Goal: Information Seeking & Learning: Learn about a topic

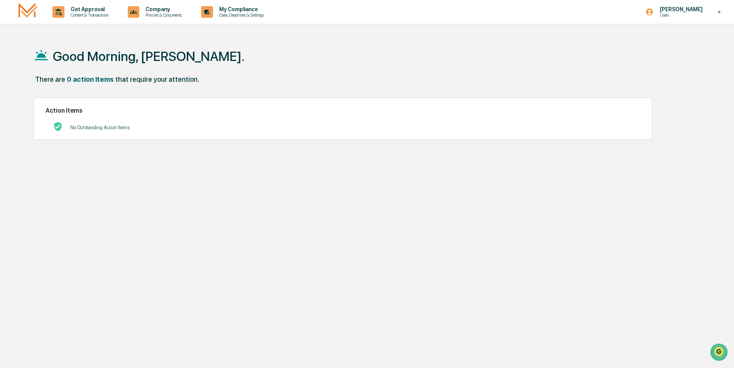
click at [172, 135] on div "No Outstanding Action Items" at bounding box center [343, 128] width 595 height 16
click at [240, 19] on div "My Compliance Data, Deadlines & Settings" at bounding box center [235, 12] width 74 height 24
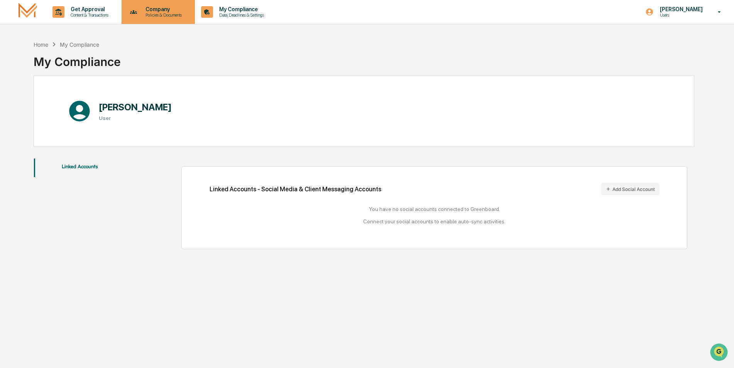
click at [195, 18] on div "Company Policies & Documents" at bounding box center [159, 12] width 74 height 24
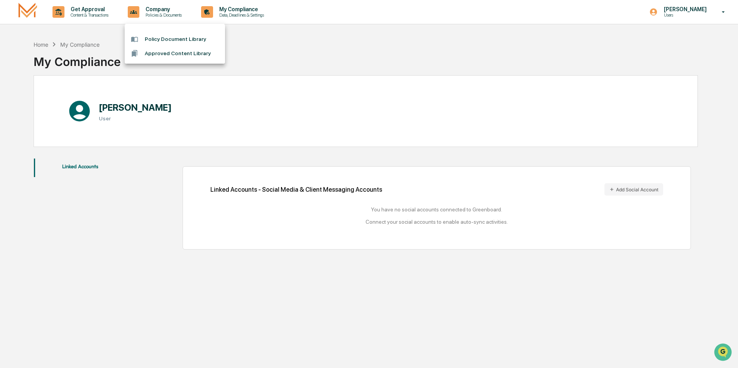
click at [198, 41] on li "Policy Document Library" at bounding box center [175, 39] width 100 height 14
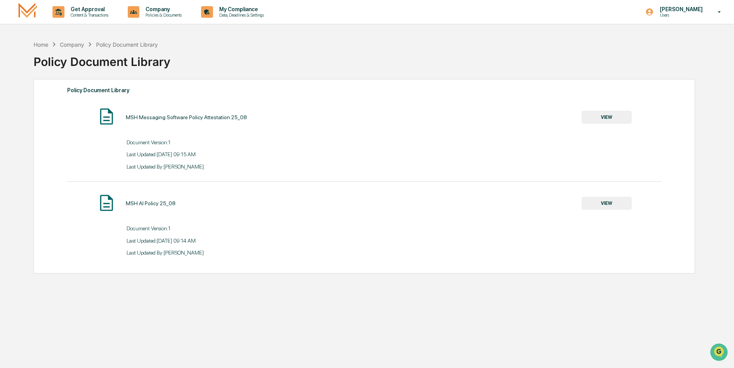
click at [608, 202] on button "VIEW" at bounding box center [607, 203] width 50 height 13
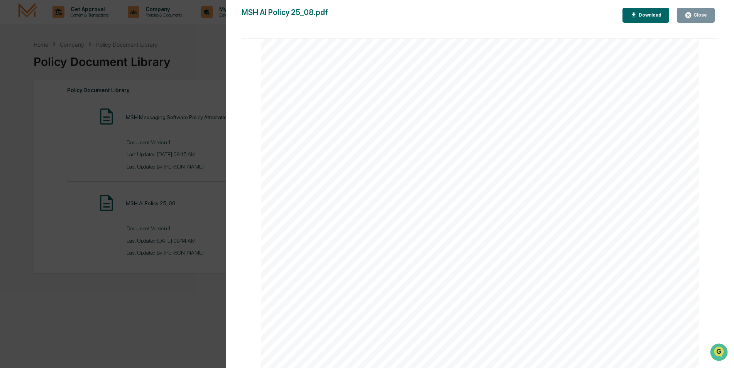
scroll to position [1442, 0]
click at [706, 15] on div "Close" at bounding box center [699, 14] width 15 height 5
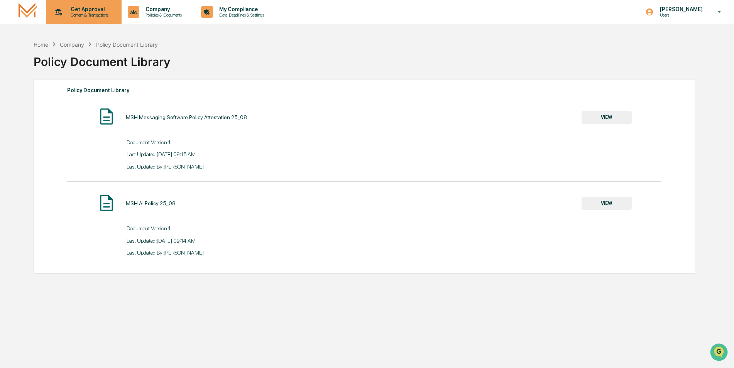
click at [108, 12] on p "Get Approval" at bounding box center [88, 9] width 48 height 6
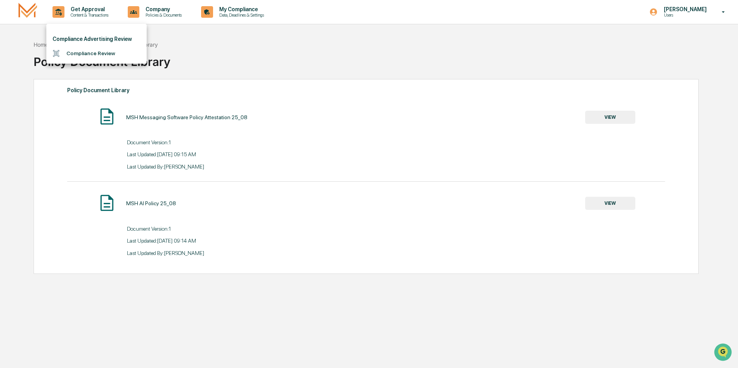
click at [107, 54] on li "Compliance Review" at bounding box center [96, 53] width 100 height 14
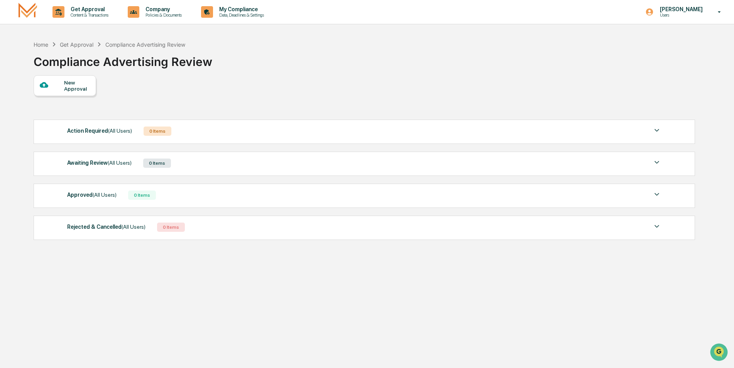
click at [651, 130] on div "Action Required (All Users) 0 Items" at bounding box center [364, 131] width 595 height 11
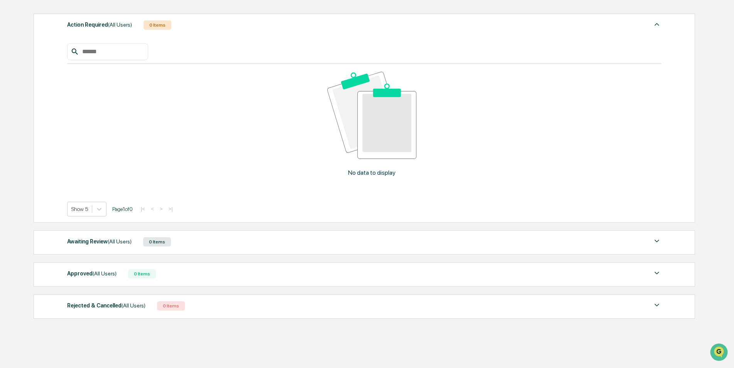
click at [649, 247] on div "Awaiting Review (All Users) 0 Items" at bounding box center [364, 242] width 595 height 11
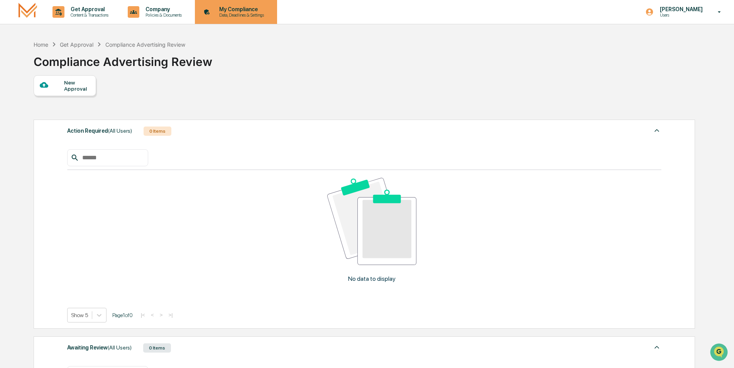
click at [261, 14] on p "Data, Deadlines & Settings" at bounding box center [240, 14] width 55 height 5
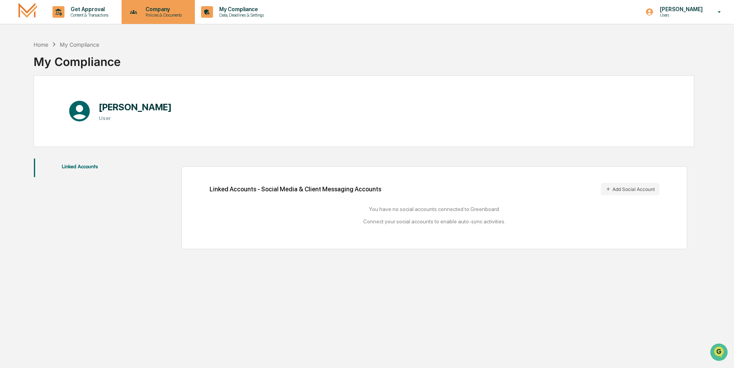
click at [157, 7] on p "Company" at bounding box center [162, 9] width 46 height 6
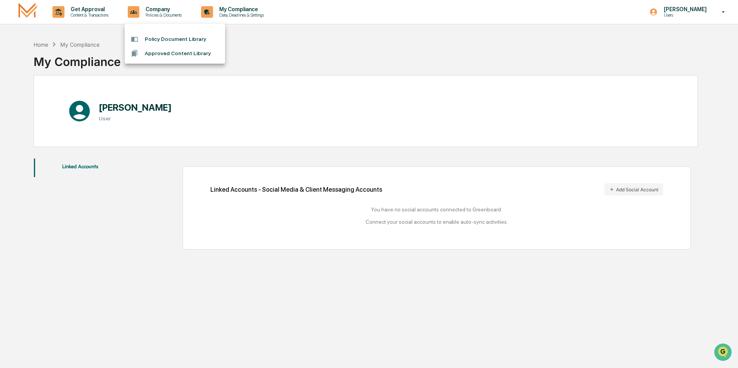
click at [194, 37] on li "Policy Document Library" at bounding box center [175, 39] width 100 height 14
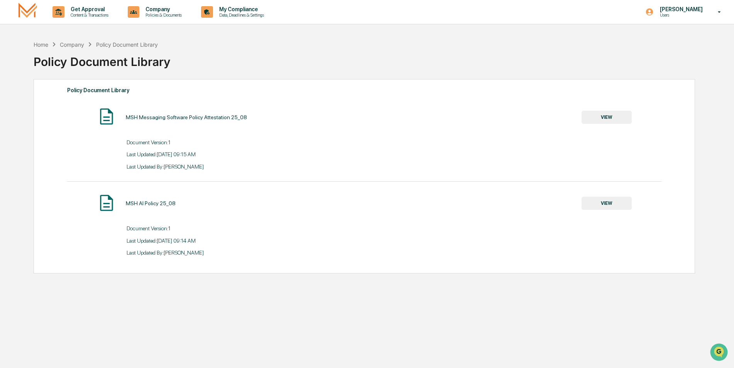
click at [618, 117] on button "VIEW" at bounding box center [607, 117] width 50 height 13
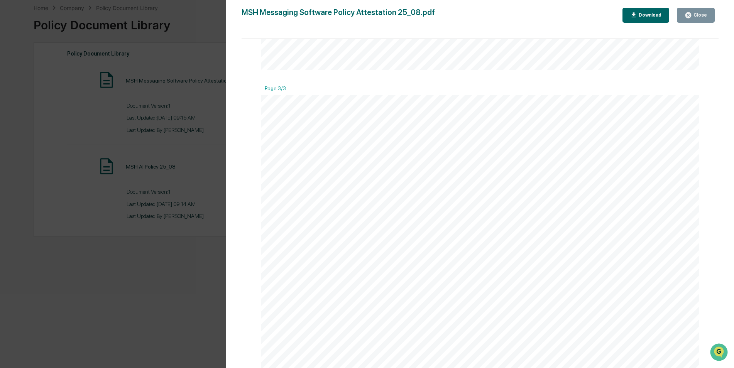
scroll to position [1143, 0]
click at [174, 136] on div "Version History [DATE] 02:15 PM [PERSON_NAME] MSH Messaging Software Policy Att…" at bounding box center [367, 184] width 734 height 368
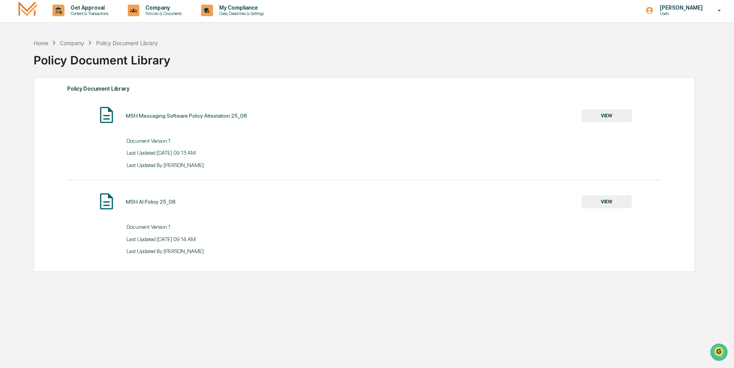
scroll to position [0, 0]
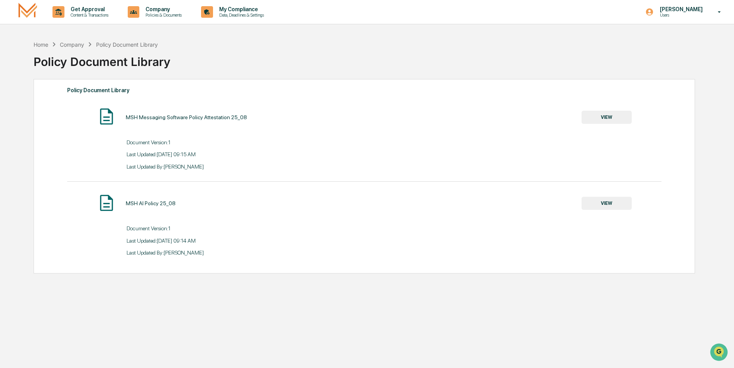
click at [61, 44] on div "Company" at bounding box center [72, 44] width 24 height 7
click at [163, 17] on p "Policies & Documents" at bounding box center [162, 14] width 46 height 5
click at [178, 41] on li "Policy Document Library" at bounding box center [175, 39] width 100 height 14
click at [185, 10] on p "Company" at bounding box center [162, 9] width 46 height 6
click at [198, 53] on li "Approved Content Library" at bounding box center [175, 53] width 100 height 14
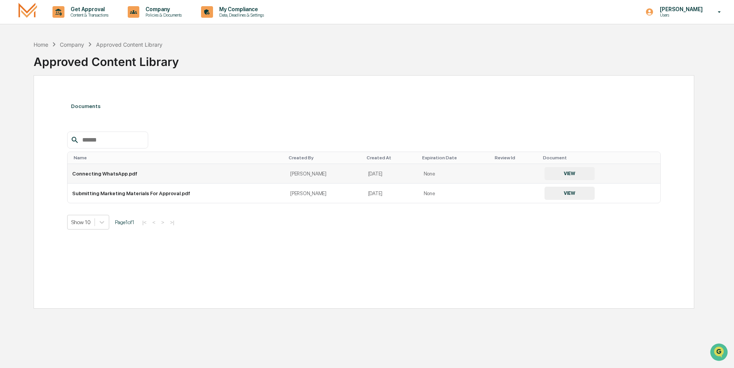
click at [570, 172] on button "VIEW" at bounding box center [570, 173] width 50 height 13
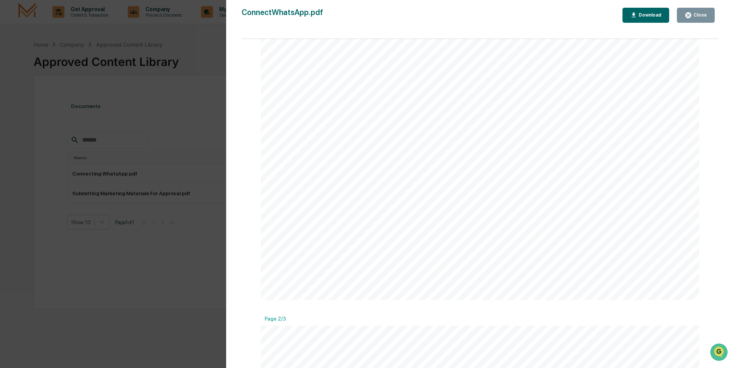
scroll to position [386, 0]
click at [692, 10] on button "Close" at bounding box center [696, 15] width 38 height 15
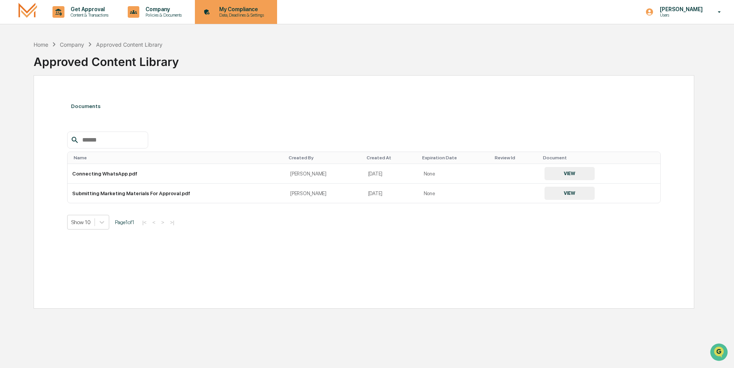
click at [244, 15] on p "Data, Deadlines & Settings" at bounding box center [240, 14] width 55 height 5
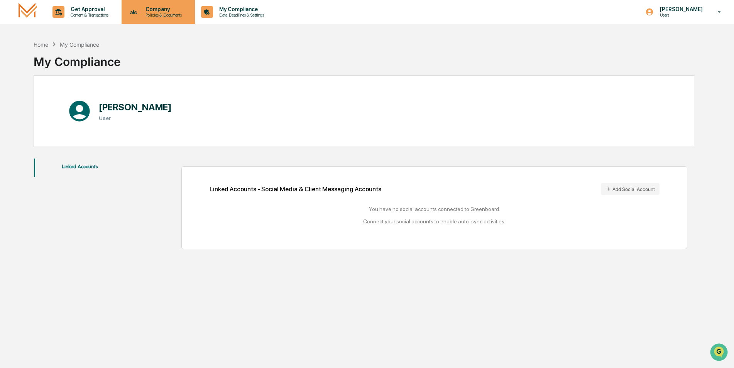
click at [176, 22] on div "Company Policies & Documents" at bounding box center [158, 12] width 66 height 24
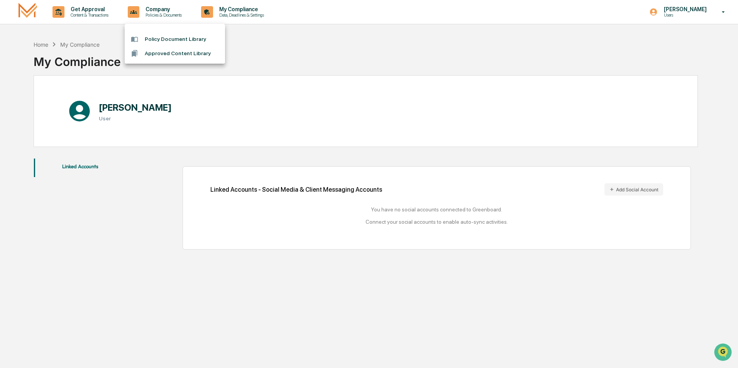
click at [91, 22] on div at bounding box center [369, 184] width 738 height 368
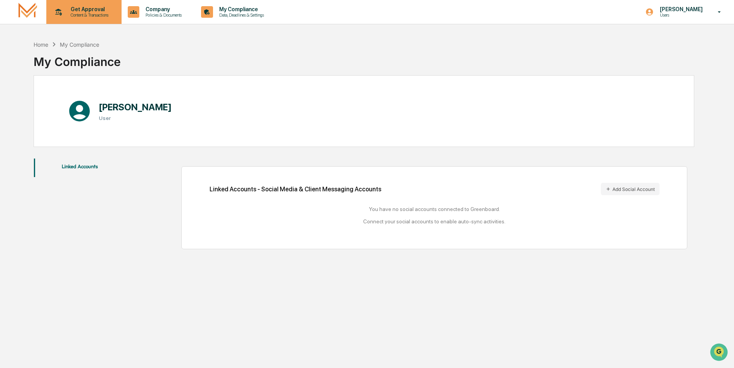
click at [92, 14] on p "Content & Transactions" at bounding box center [88, 14] width 48 height 5
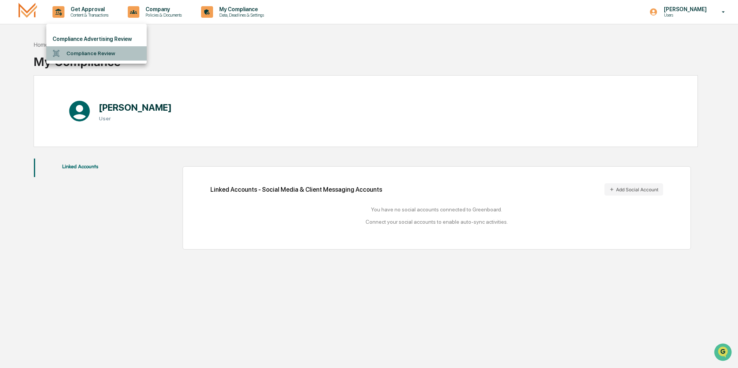
click at [98, 51] on li "Compliance Review" at bounding box center [96, 53] width 100 height 14
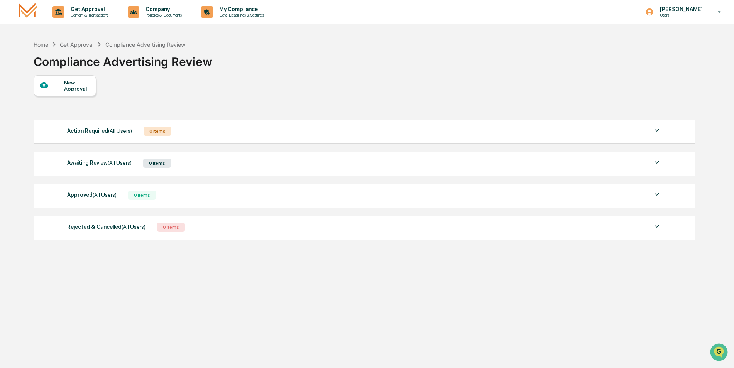
click at [82, 128] on div "Action Required (All Users)" at bounding box center [99, 131] width 65 height 10
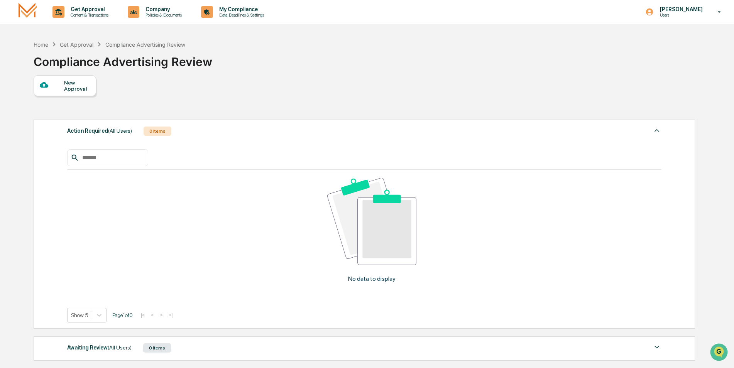
click at [82, 128] on div "Action Required (All Users)" at bounding box center [99, 131] width 65 height 10
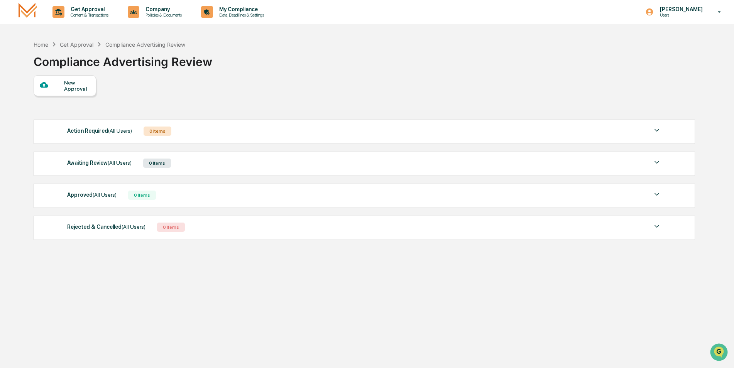
click at [96, 162] on div "Awaiting Review (All Users)" at bounding box center [99, 163] width 64 height 10
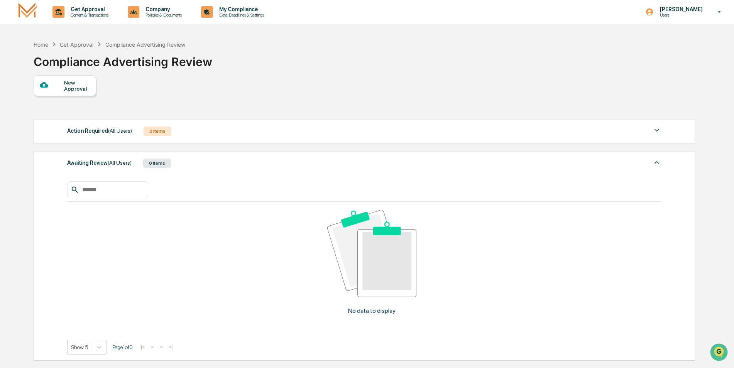
click at [96, 162] on div "Awaiting Review (All Users)" at bounding box center [99, 163] width 64 height 10
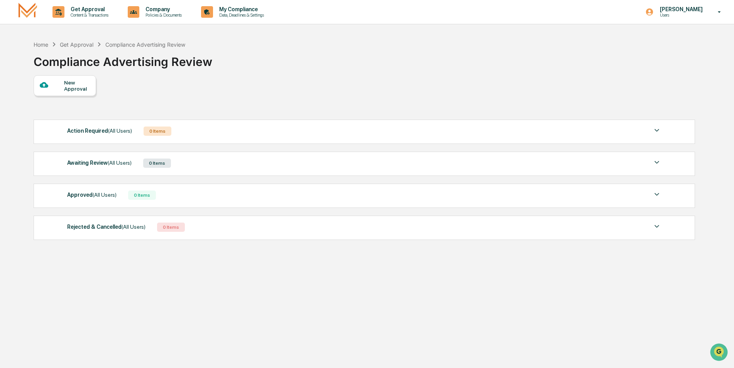
click at [93, 195] on span "(All Users)" at bounding box center [105, 195] width 24 height 6
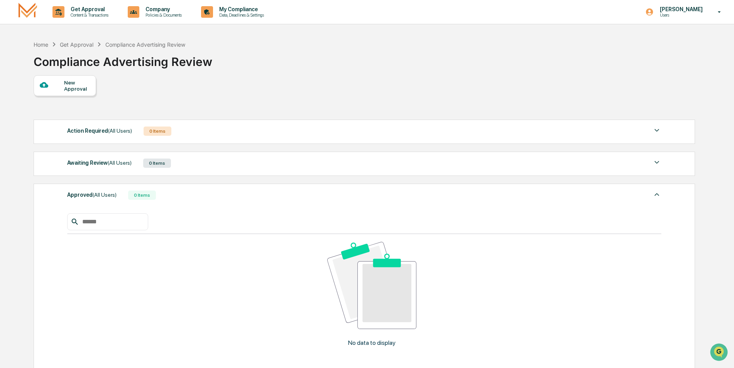
click at [93, 195] on span "(All Users)" at bounding box center [105, 195] width 24 height 6
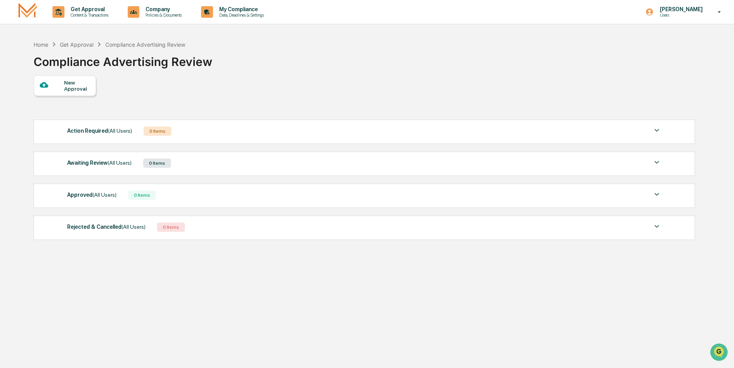
click at [98, 227] on div "Rejected & Cancelled (All Users)" at bounding box center [106, 227] width 78 height 10
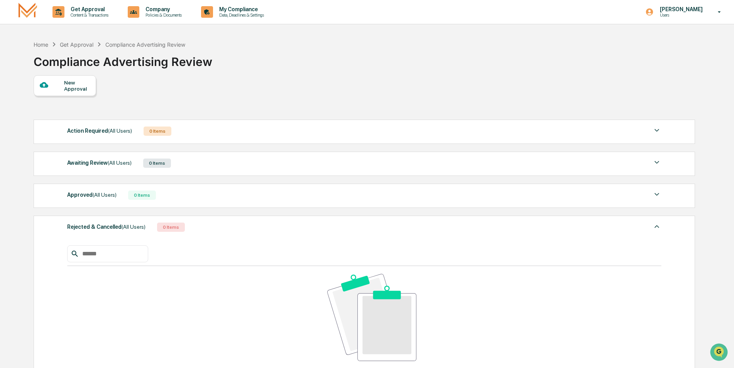
click at [98, 227] on div "Rejected & Cancelled (All Users)" at bounding box center [106, 227] width 78 height 10
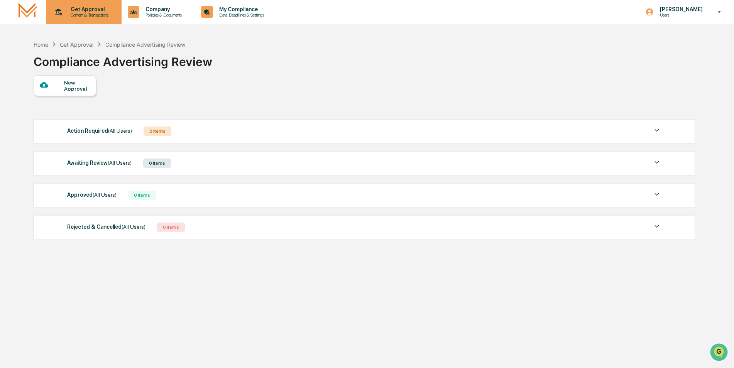
click at [94, 14] on p "Content & Transactions" at bounding box center [88, 14] width 48 height 5
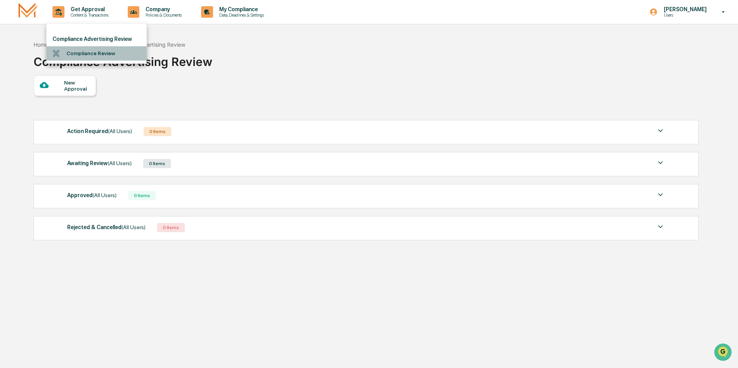
click at [96, 56] on li "Compliance Review" at bounding box center [96, 53] width 100 height 14
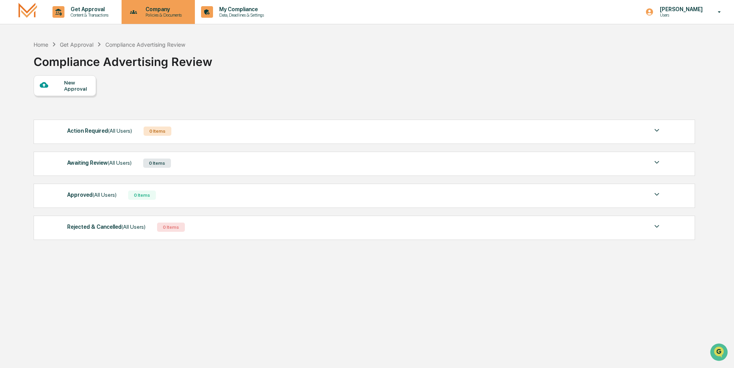
click at [155, 11] on p "Company" at bounding box center [162, 9] width 46 height 6
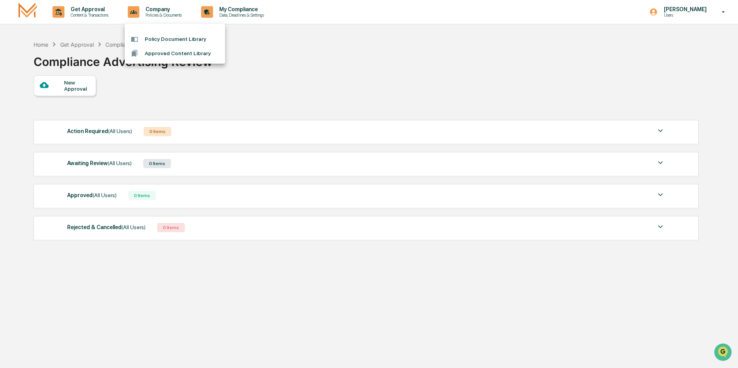
click at [234, 8] on div at bounding box center [369, 184] width 738 height 368
click at [234, 8] on p "My Compliance" at bounding box center [240, 9] width 55 height 6
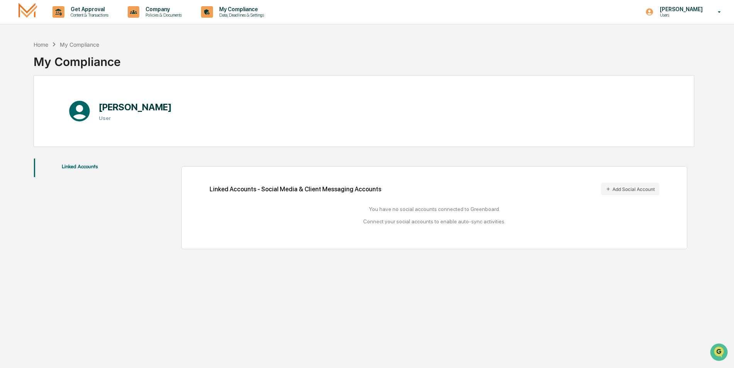
click at [234, 8] on p "My Compliance" at bounding box center [240, 9] width 55 height 6
click at [708, 10] on div "[PERSON_NAME] Users" at bounding box center [686, 12] width 96 height 24
click at [686, 35] on li "Switch Organization" at bounding box center [678, 39] width 108 height 14
